Goal: Find contact information: Find contact information

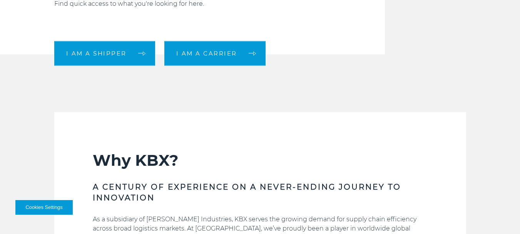
scroll to position [191, 0]
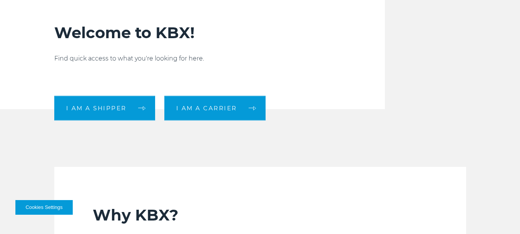
click at [408, 85] on div "Welcome to KBX! Find quick access to what you're looking for here. I am a shipp…" at bounding box center [261, 54] width 424 height 109
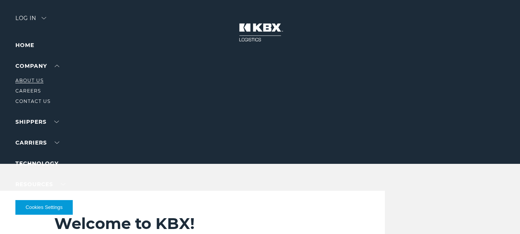
click at [38, 80] on link "About Us" at bounding box center [29, 80] width 28 height 6
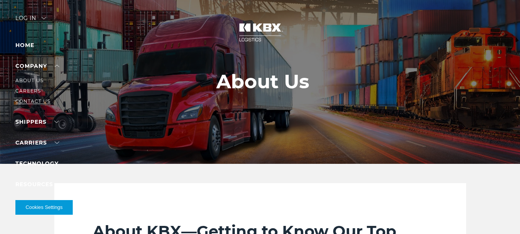
click at [32, 99] on link "Contact Us" at bounding box center [32, 101] width 35 height 6
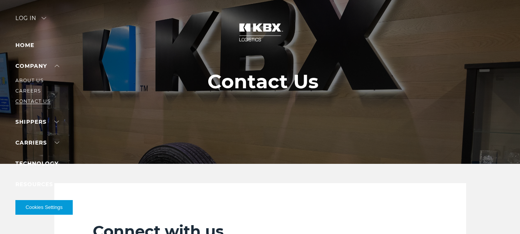
click at [40, 101] on link "Contact Us" at bounding box center [32, 101] width 35 height 6
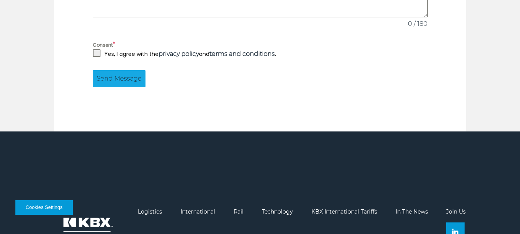
scroll to position [780, 0]
